Goal: Information Seeking & Learning: Learn about a topic

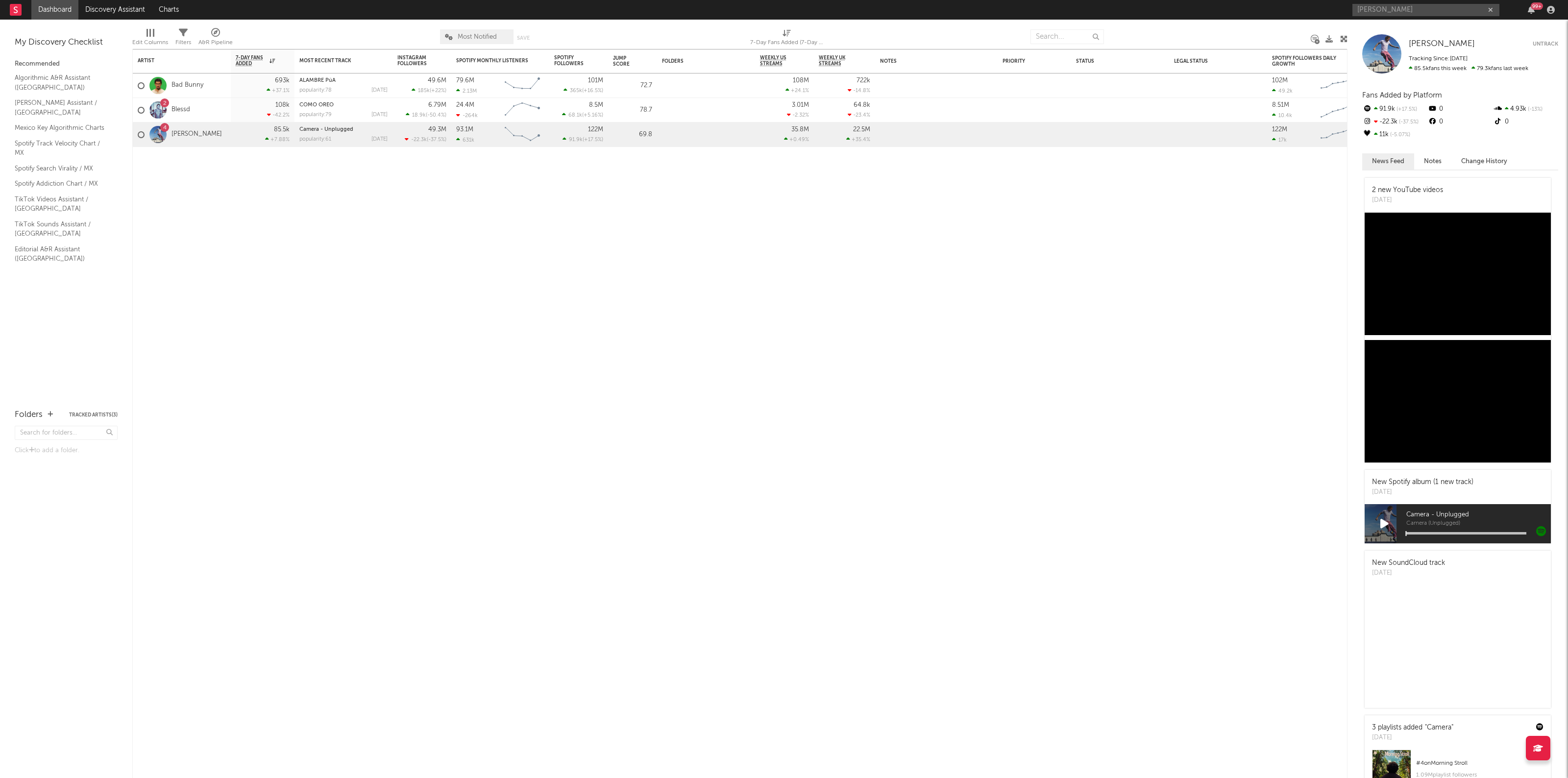
click at [1400, 15] on input "[PERSON_NAME]" at bounding box center [1426, 10] width 147 height 12
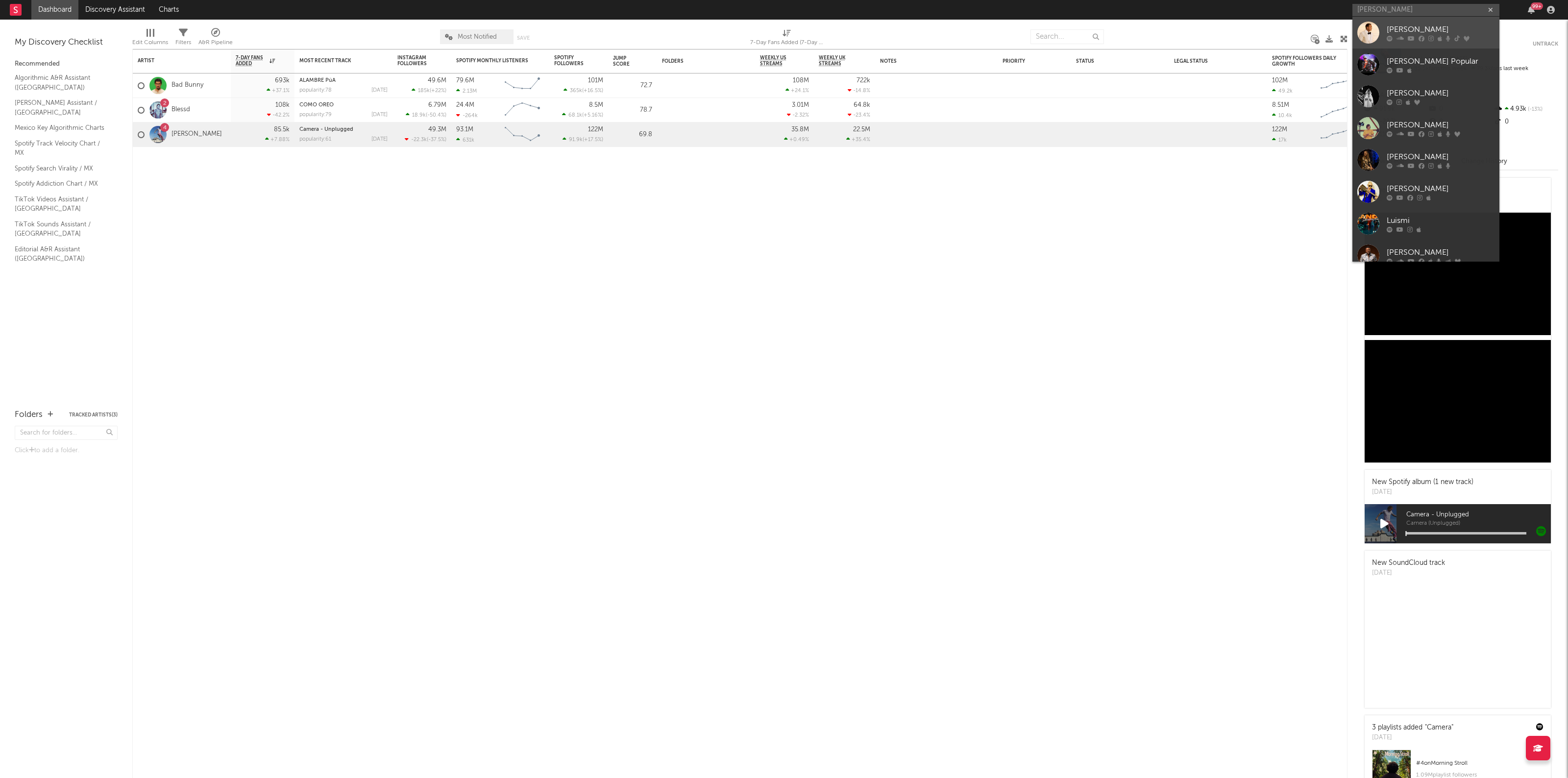
type input "[PERSON_NAME]"
click at [1405, 25] on div "[PERSON_NAME]" at bounding box center [1440, 29] width 108 height 12
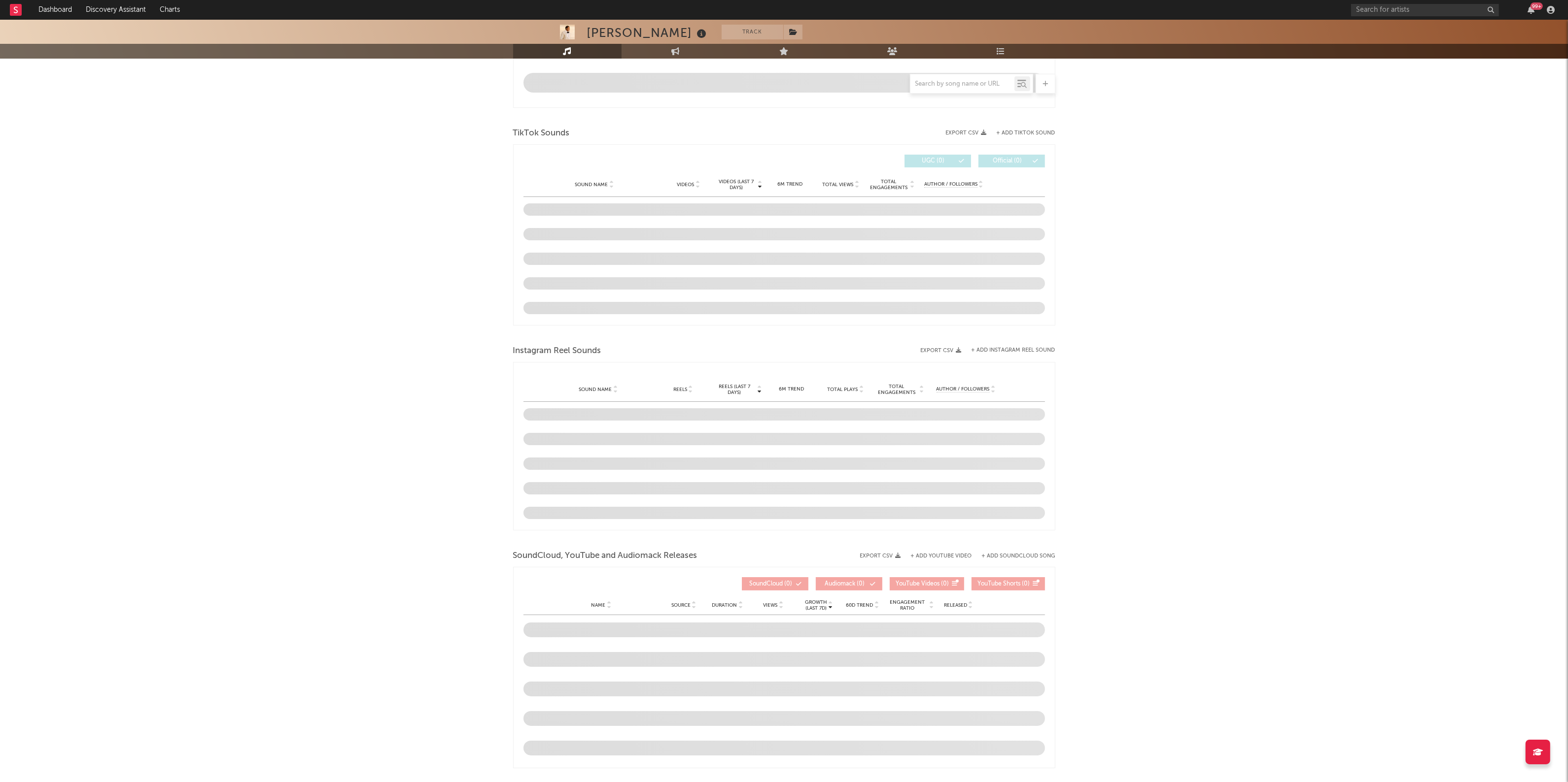
select select "6m"
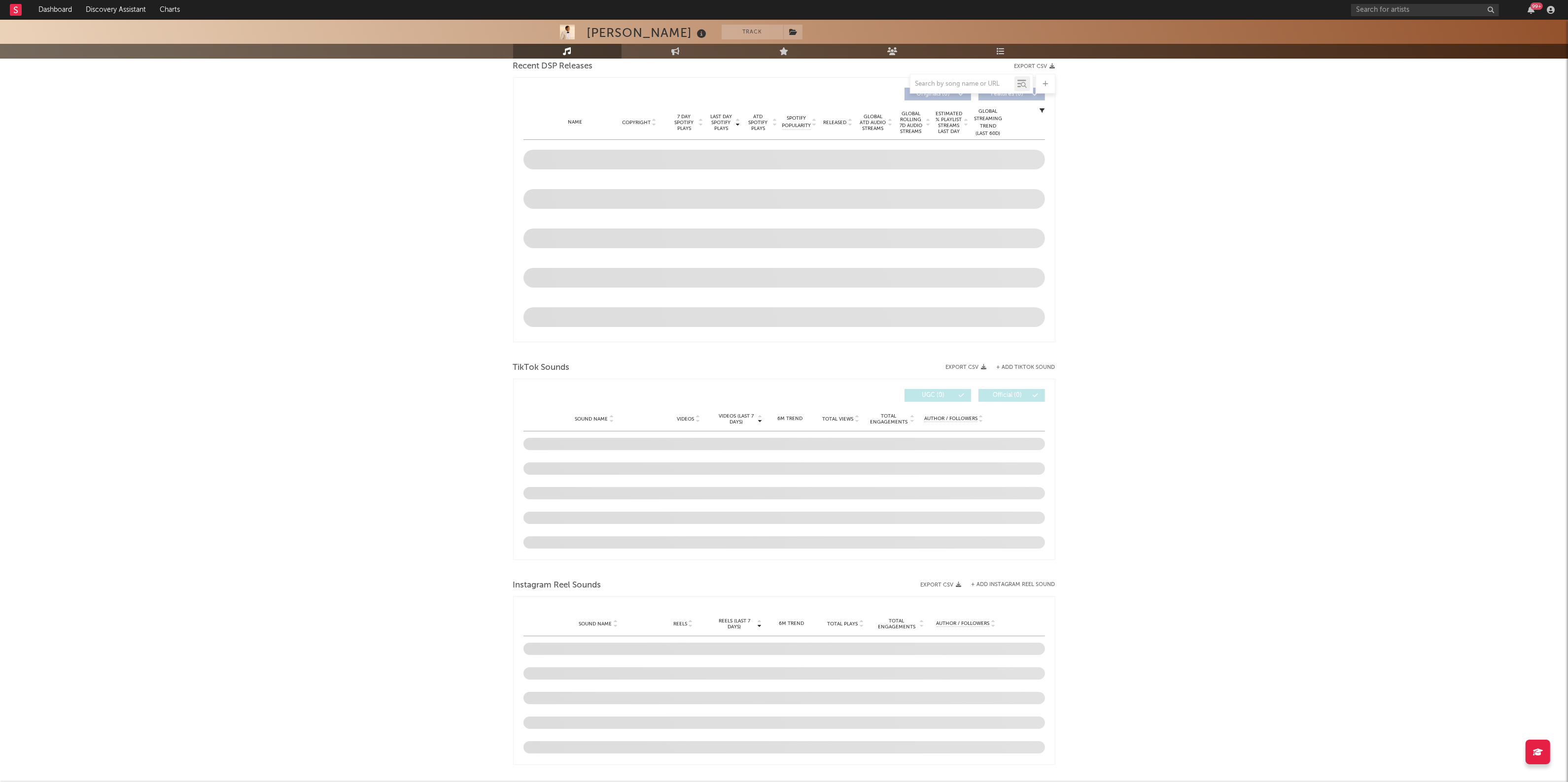
scroll to position [201, 0]
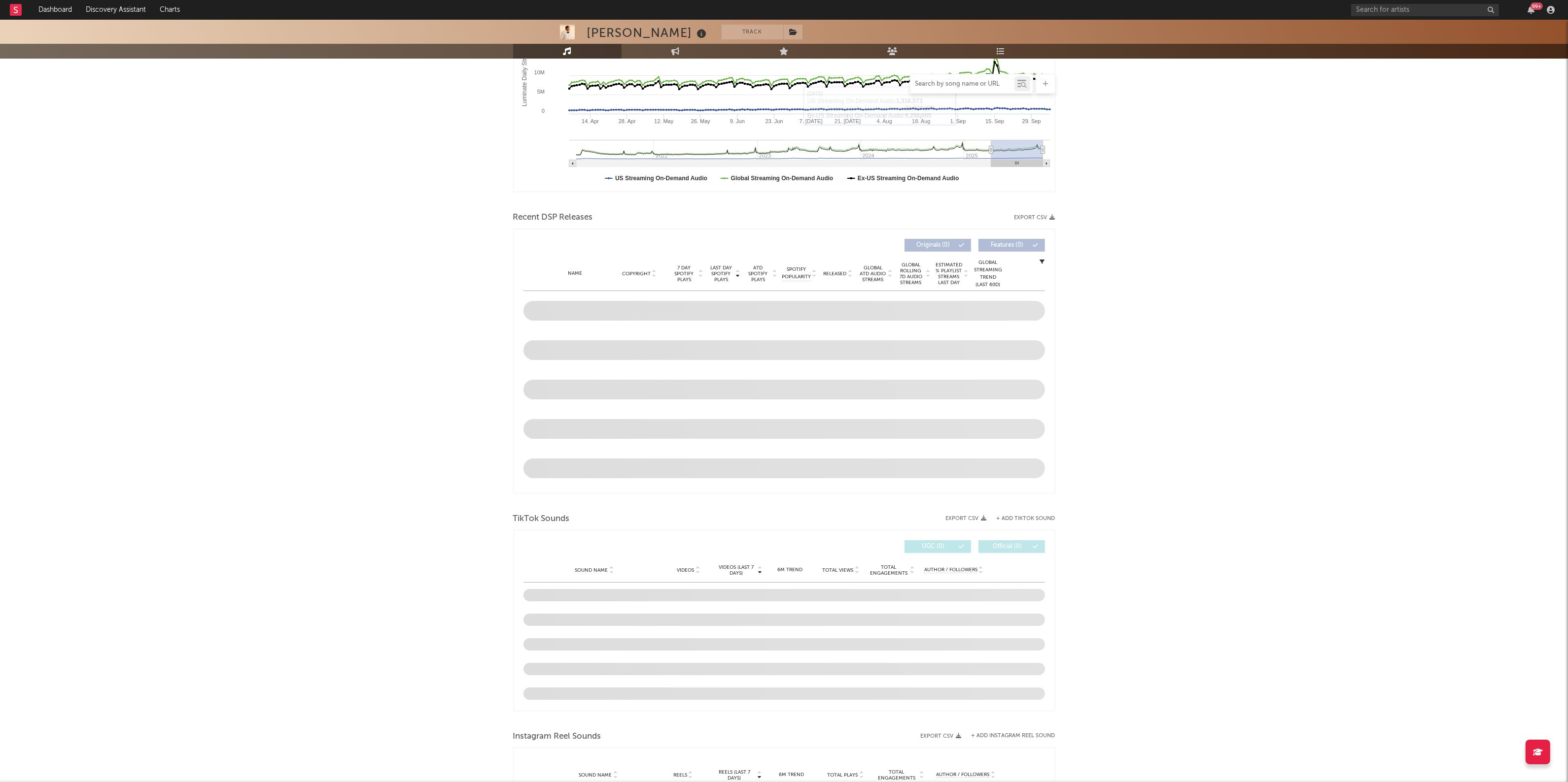
click at [962, 82] on input "text" at bounding box center [962, 84] width 104 height 8
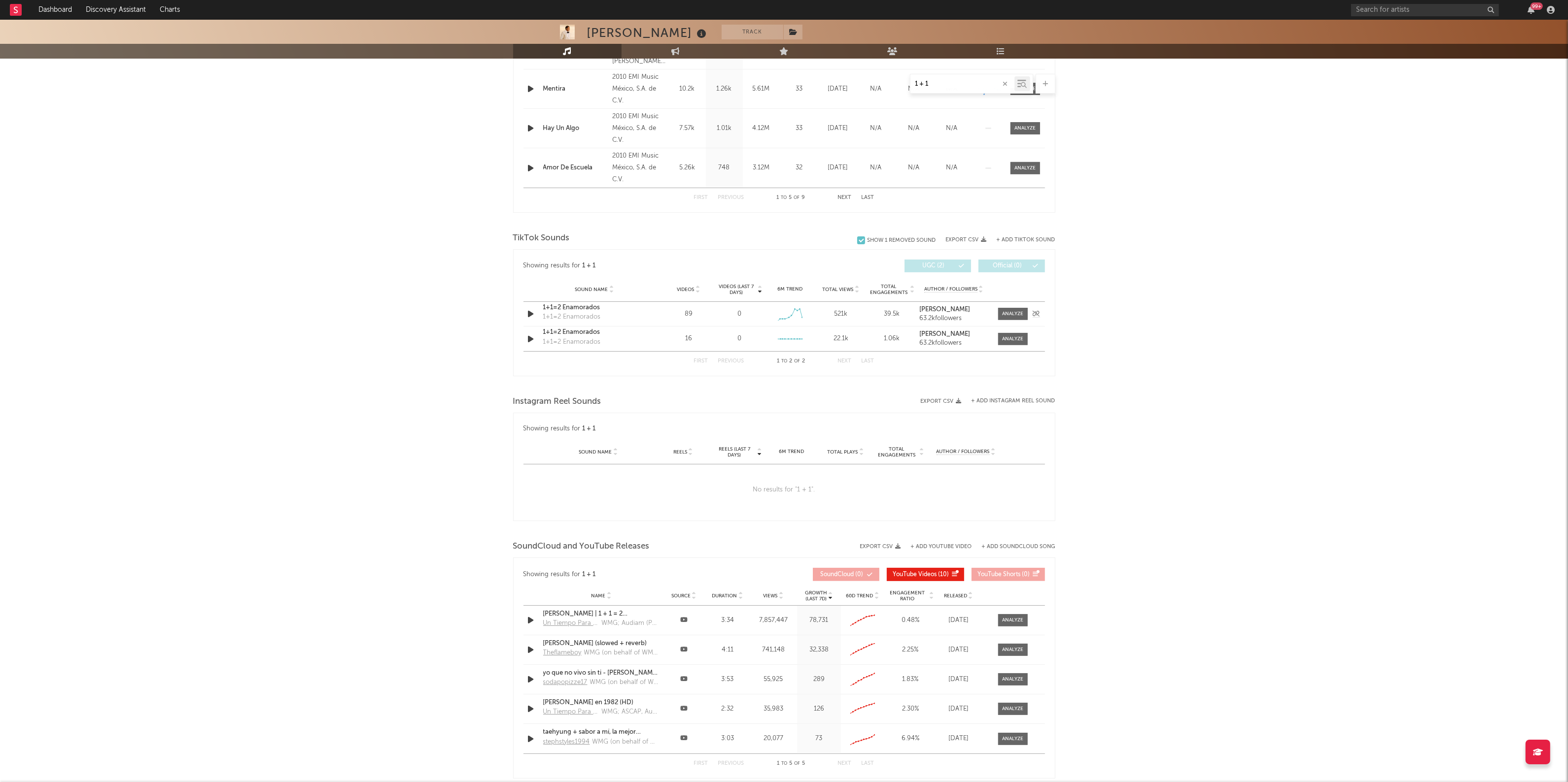
scroll to position [509, 0]
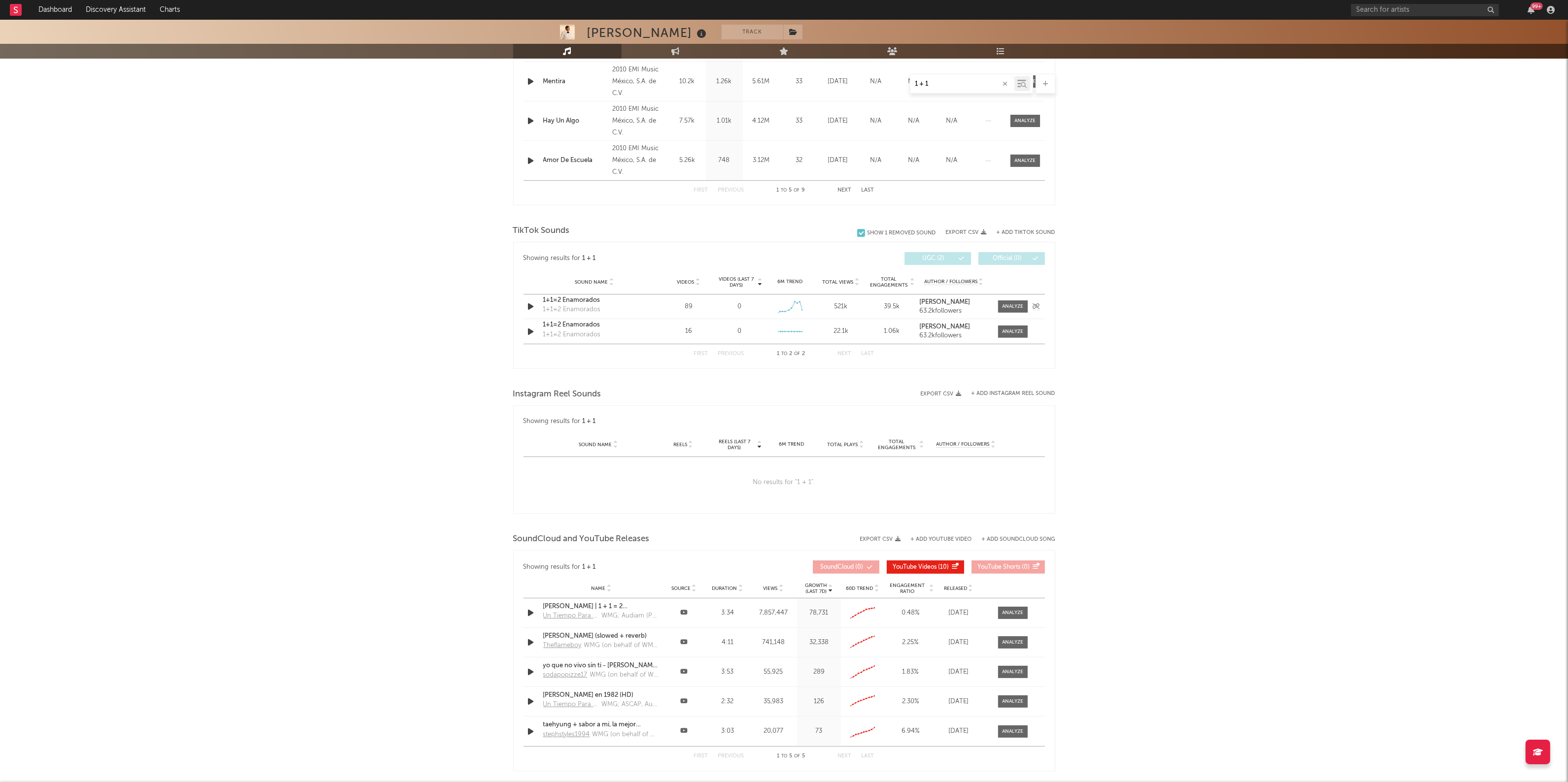
type input "1 + 1"
click at [558, 299] on div "1+1=2 Enamorados" at bounding box center [595, 300] width 103 height 10
